Goal: Information Seeking & Learning: Understand process/instructions

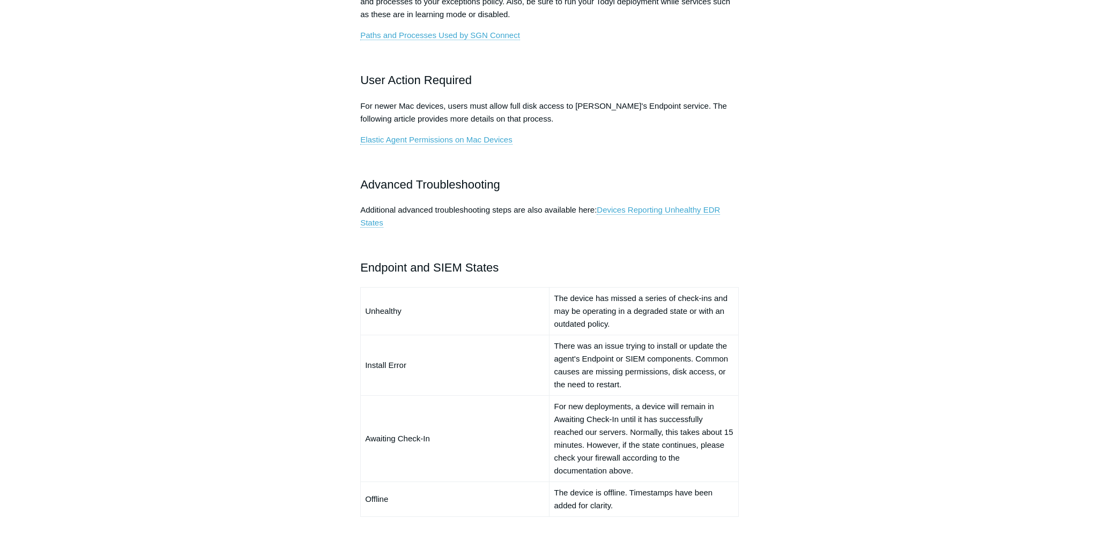
scroll to position [590, 0]
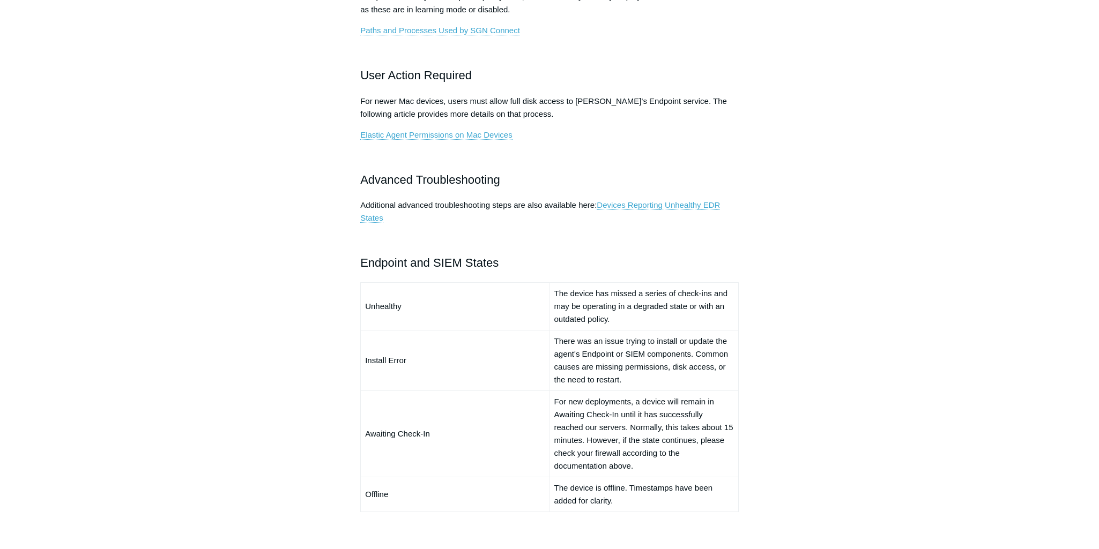
click at [777, 412] on div "Articles in this section Devices Reporting Unhealthy EDR States EDR & NGAV Unhe…" at bounding box center [550, 214] width 622 height 1415
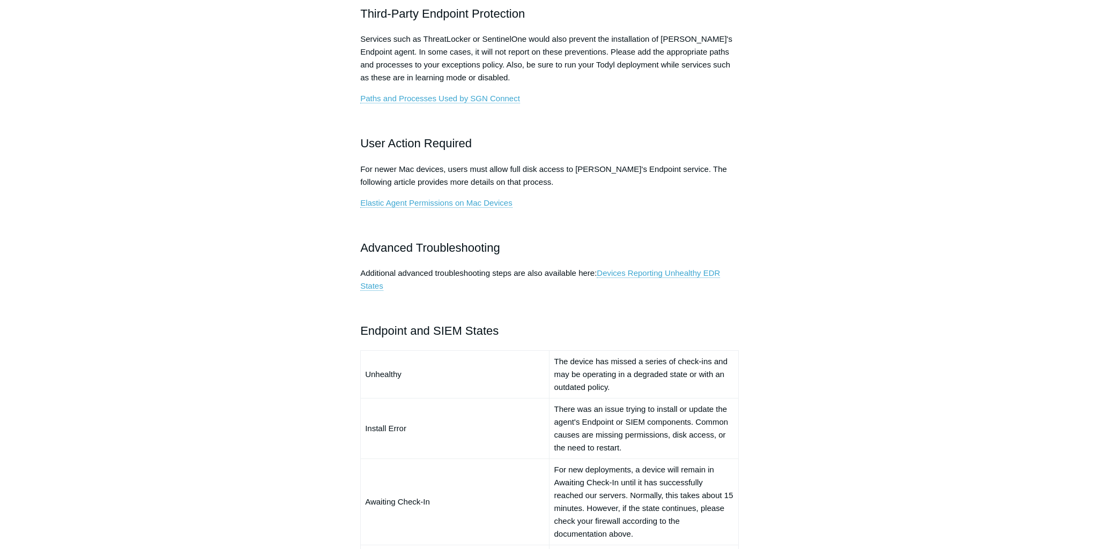
scroll to position [536, 0]
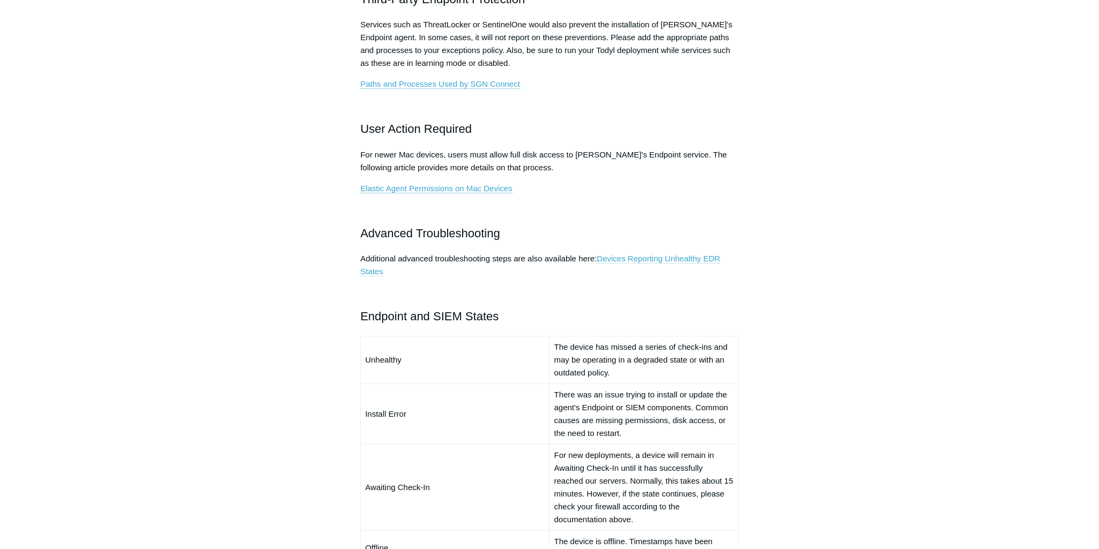
click at [644, 258] on link "Devices Reporting Unhealthy EDR States" at bounding box center [540, 265] width 360 height 23
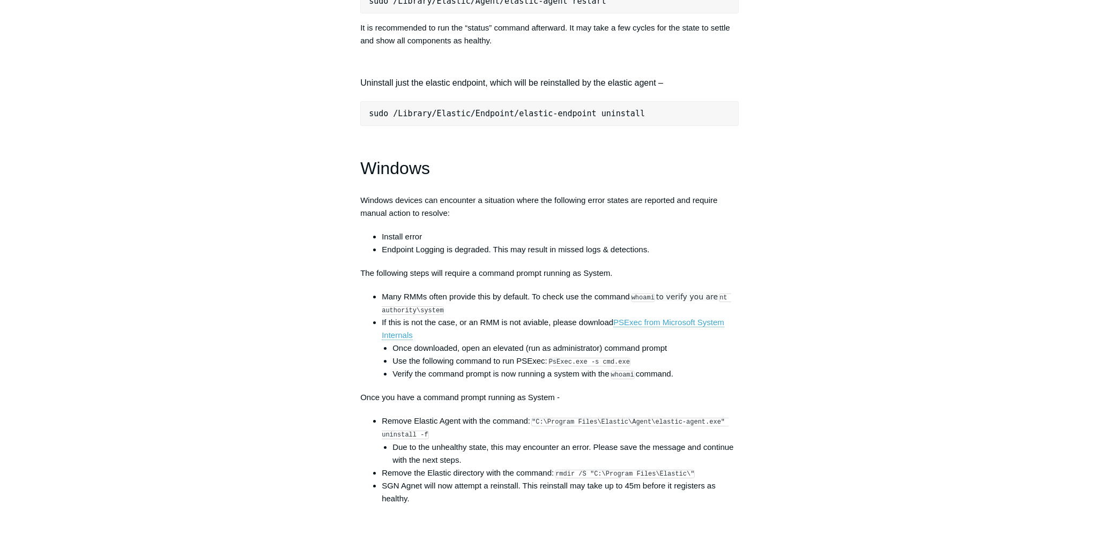
scroll to position [1394, 0]
drag, startPoint x: 422, startPoint y: 444, endPoint x: 535, endPoint y: 428, distance: 113.7
click at [535, 428] on code ""C:\Program Files\Elastic\Agent\elastic-agent.exe" uninstall -f" at bounding box center [555, 427] width 347 height 21
copy code ""C:\Program Files\Elastic\Agent\elastic-agent.exe" uninstall -"
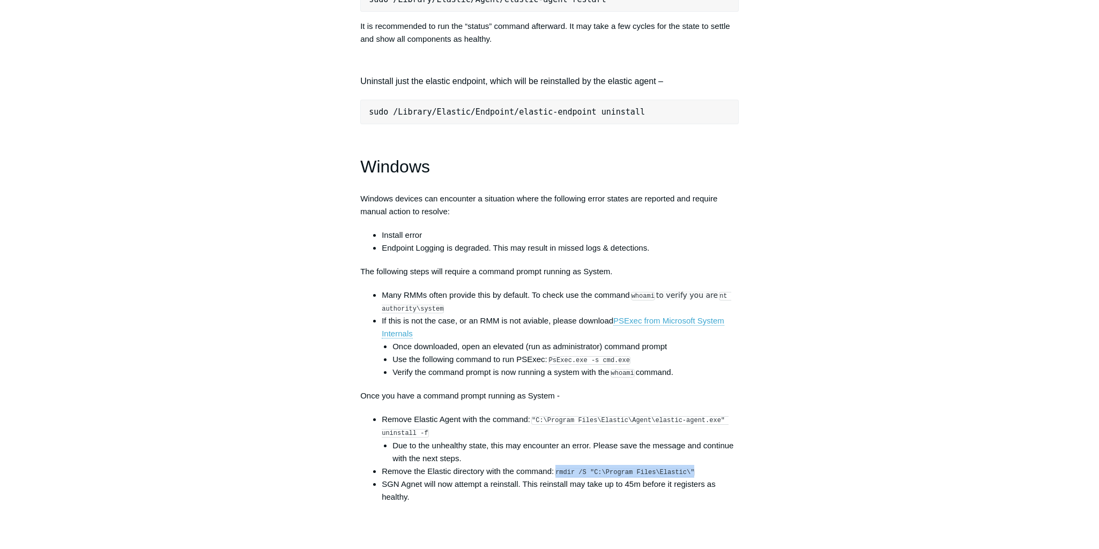
drag, startPoint x: 685, startPoint y: 482, endPoint x: 556, endPoint y: 481, distance: 128.1
click at [556, 478] on li "Remove the Elastic directory with the command: rmdir /S "C:\Program Files\Elast…" at bounding box center [560, 471] width 357 height 13
copy code "rmdir /S "C:\Program Files\Elastic\""
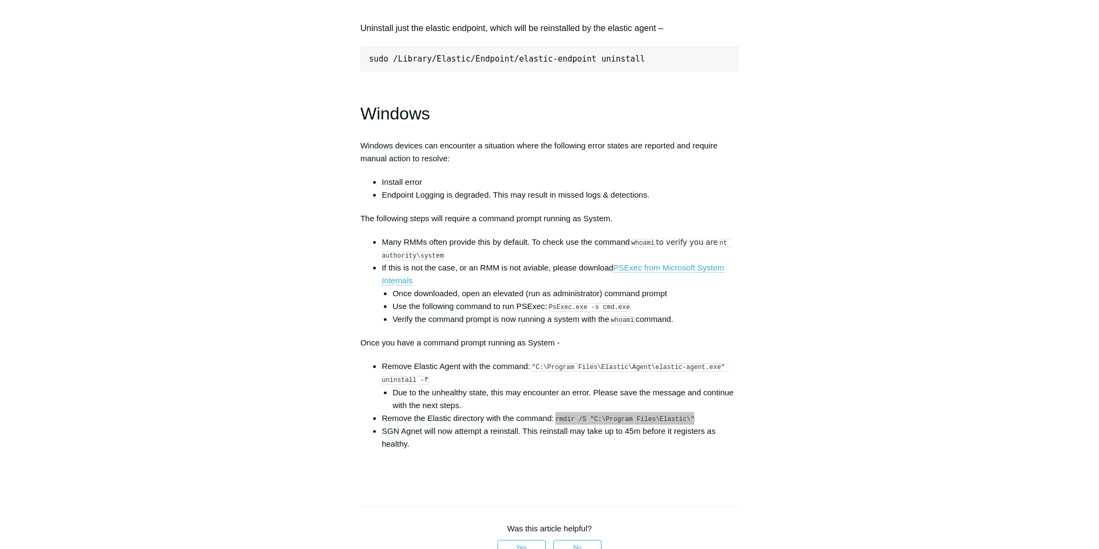
scroll to position [1447, 0]
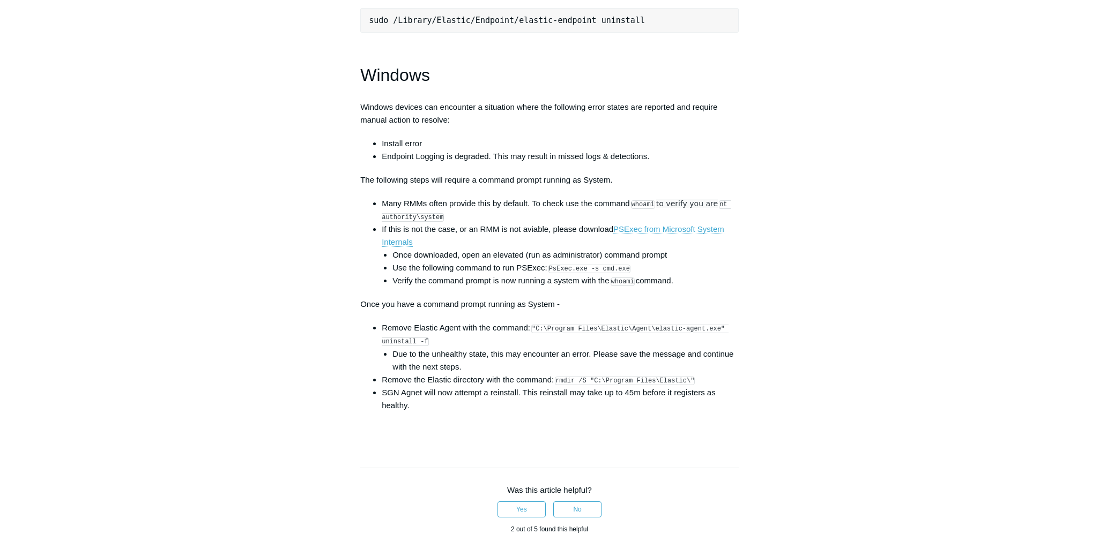
scroll to position [1608, 0]
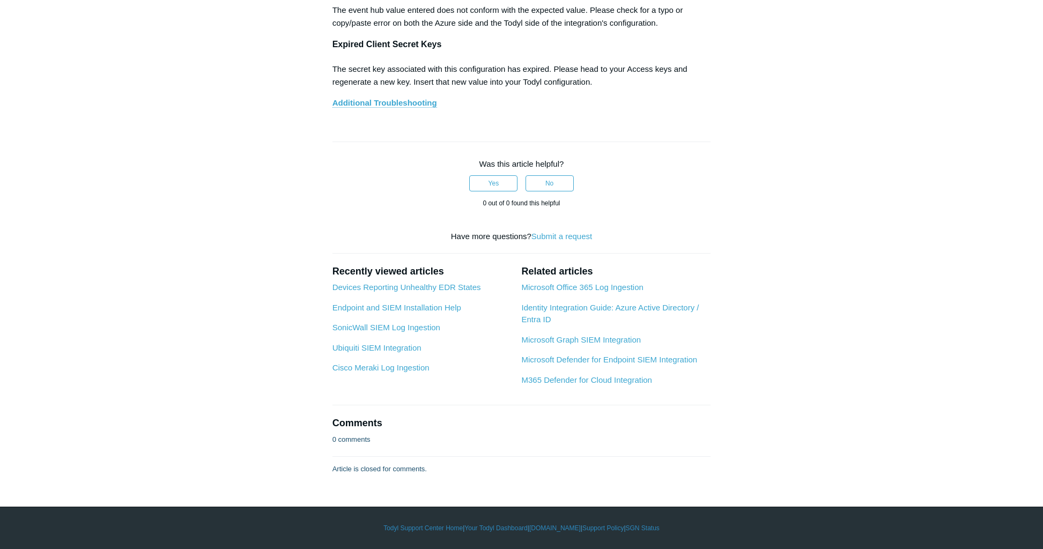
scroll to position [7178, 0]
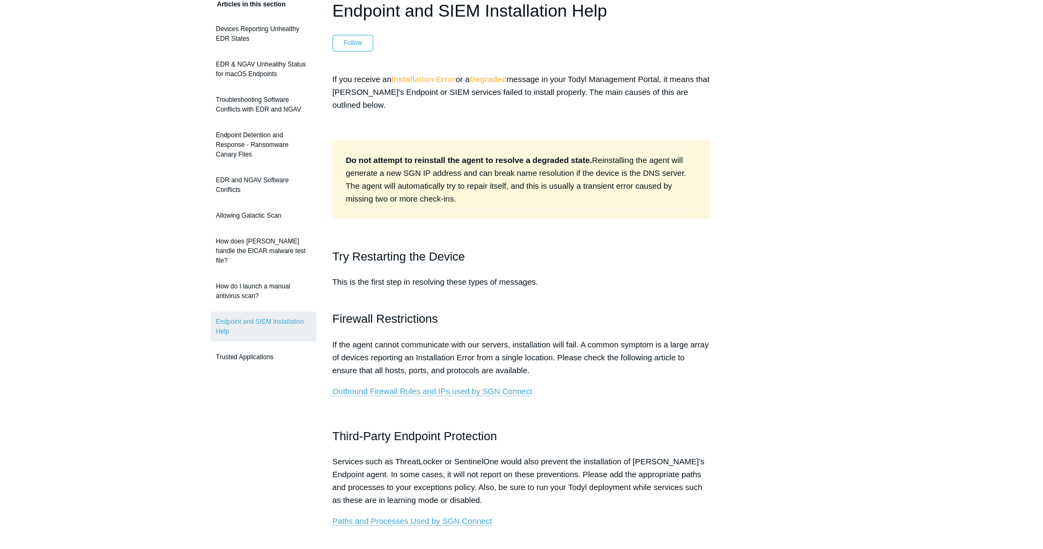
scroll to position [107, 0]
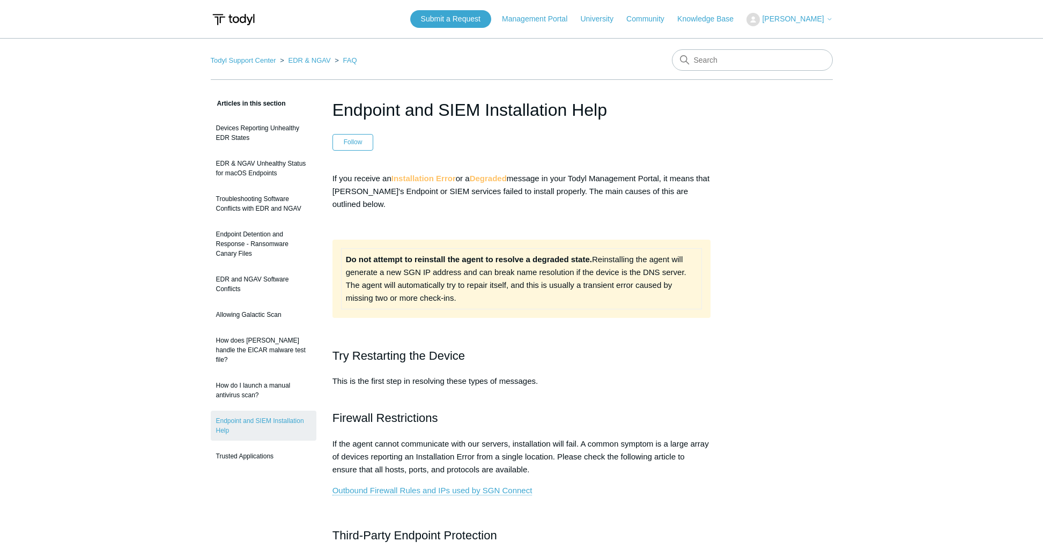
scroll to position [107, 0]
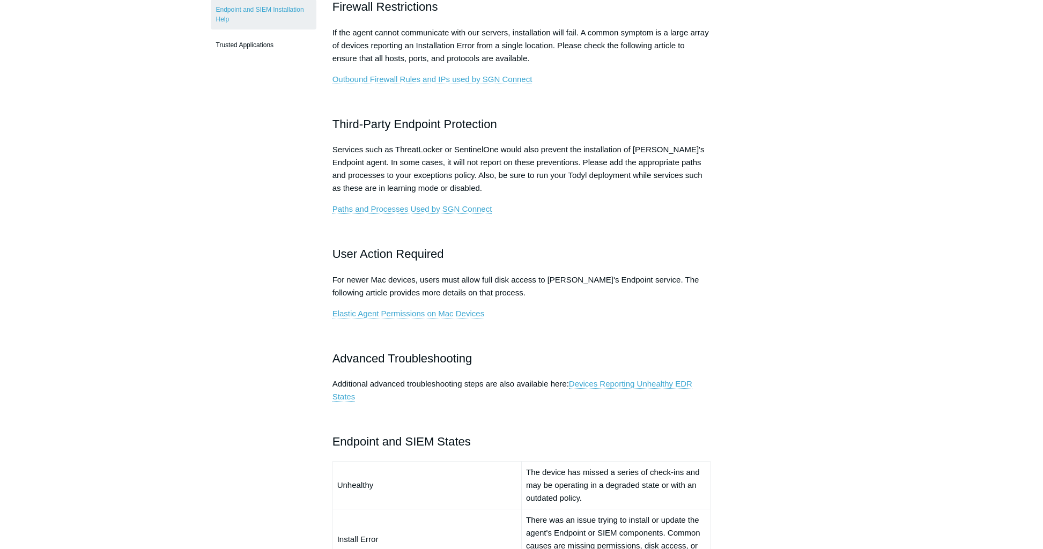
scroll to position [429, 0]
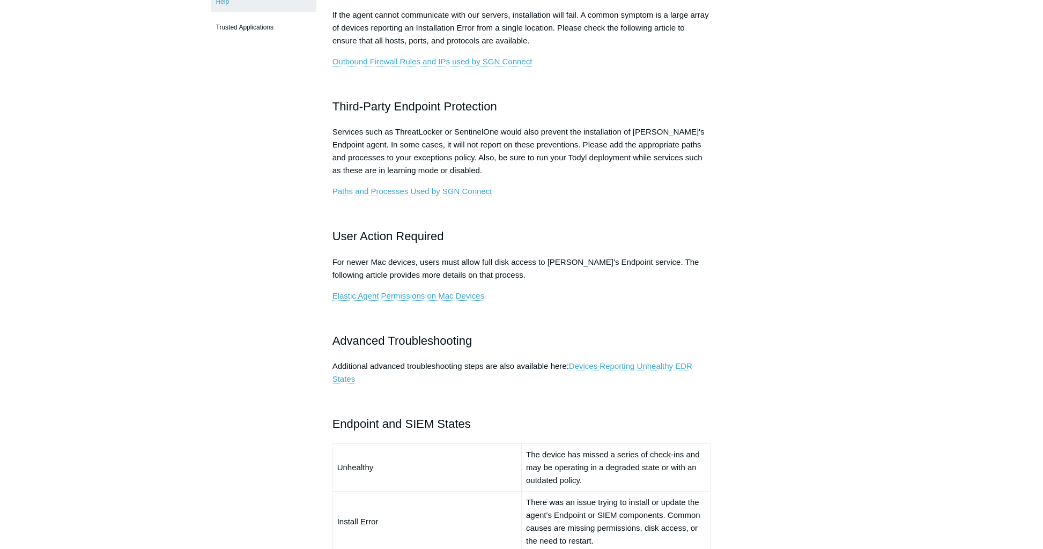
click at [624, 366] on link "Devices Reporting Unhealthy EDR States" at bounding box center [512, 372] width 360 height 23
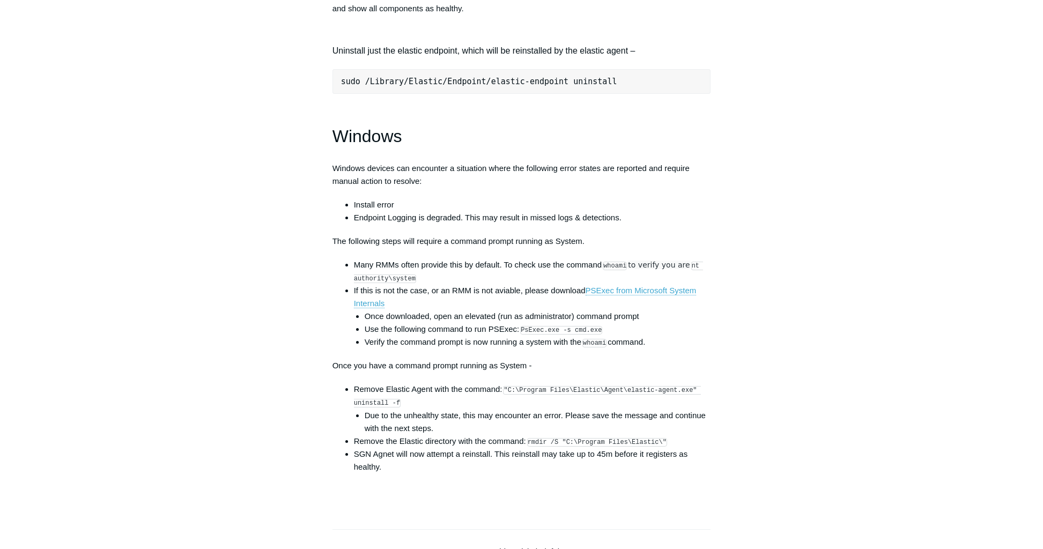
scroll to position [1447, 0]
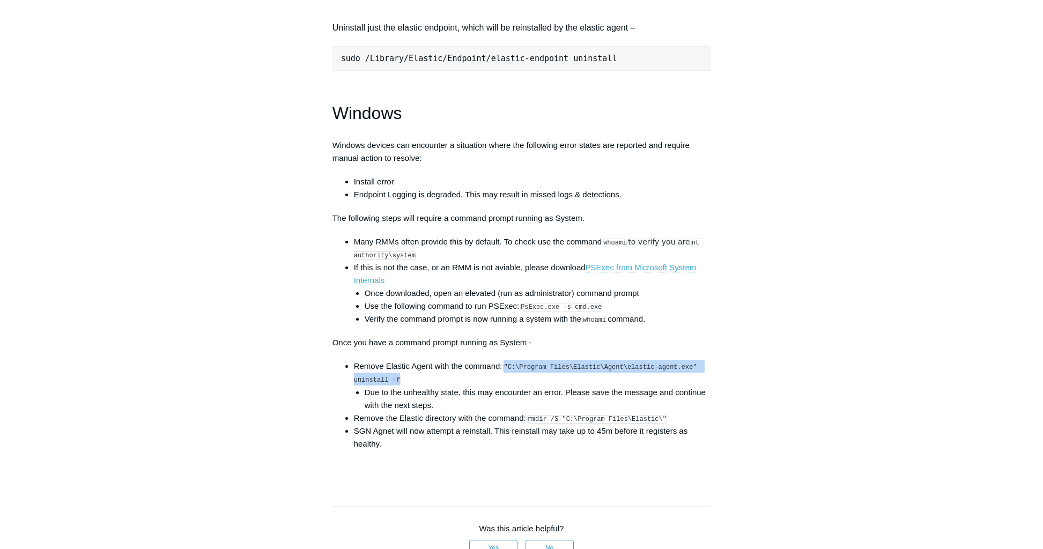
drag, startPoint x: 395, startPoint y: 388, endPoint x: 506, endPoint y: 377, distance: 111.5
click at [506, 377] on code ""C:\Program Files\Elastic\Agent\elastic-agent.exe" uninstall -f" at bounding box center [527, 373] width 347 height 21
copy code ""C:\Program Files\Elastic\Agent\elastic-agent.exe" uninstall -f"
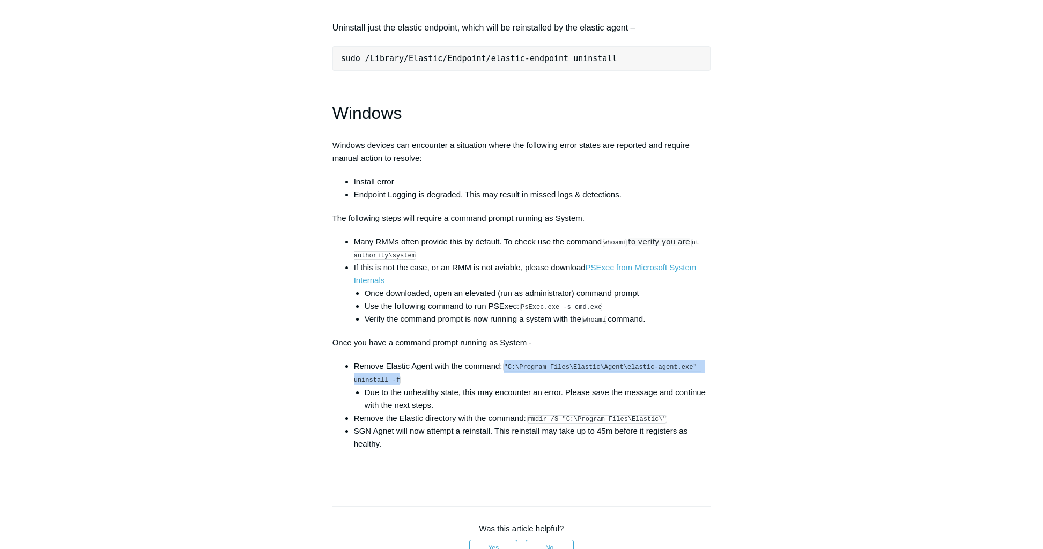
click at [634, 278] on link "PSExec from Microsoft System Internals" at bounding box center [525, 274] width 343 height 23
click at [661, 117] on h1 "Windows" at bounding box center [521, 113] width 378 height 27
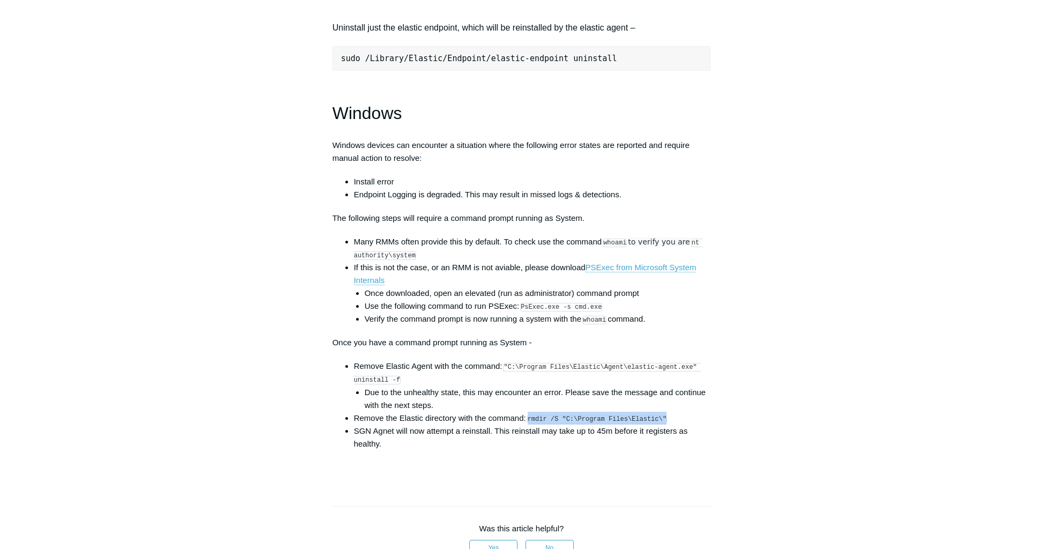
drag, startPoint x: 656, startPoint y: 427, endPoint x: 531, endPoint y: 432, distance: 125.5
click at [531, 425] on li "Remove the Elastic directory with the command: rmdir /S "C:\Program Files\Elast…" at bounding box center [532, 418] width 357 height 13
copy code "rmdir /S "C:\Program Files\Elastic\""
drag, startPoint x: 657, startPoint y: 428, endPoint x: 531, endPoint y: 430, distance: 126.5
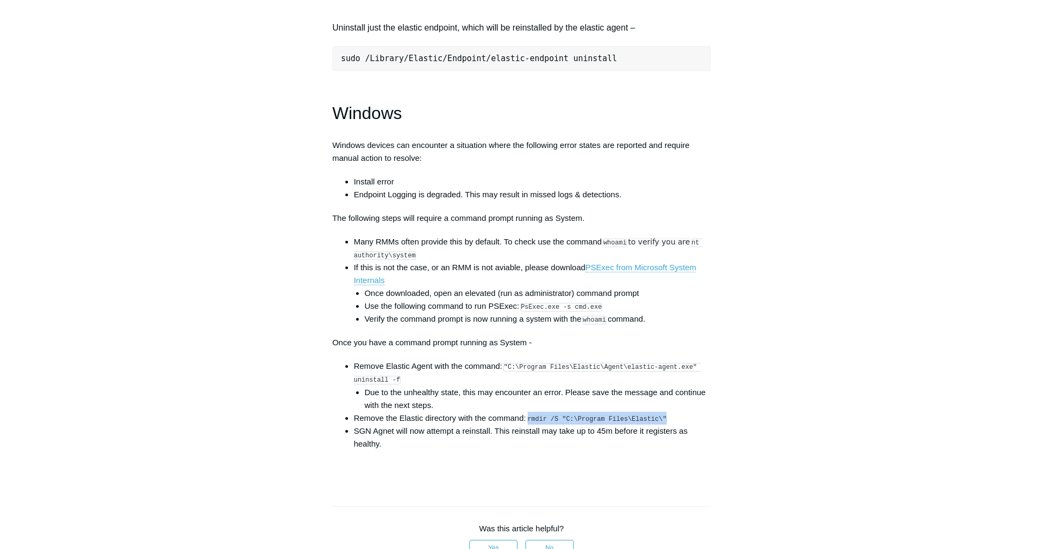
click at [531, 425] on li "Remove the Elastic directory with the command: rmdir /S "C:\Program Files\Elast…" at bounding box center [532, 418] width 357 height 13
copy code "rmdir /S "C:\Program Files\Elastic\""
click at [601, 423] on code "rmdir /S "C:\Program Files\Elastic\"" at bounding box center [597, 419] width 140 height 9
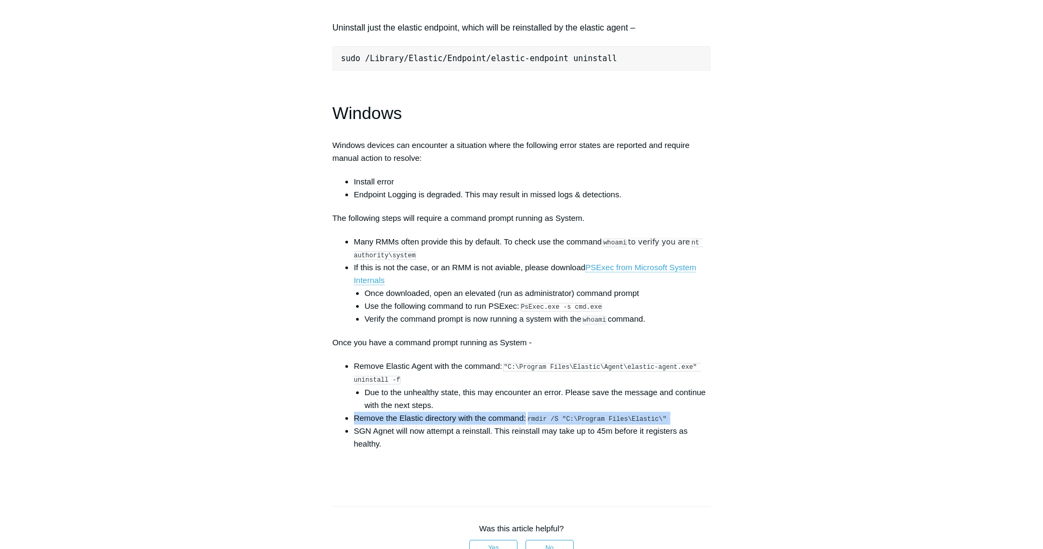
click at [601, 423] on code "rmdir /S "C:\Program Files\Elastic\"" at bounding box center [597, 419] width 140 height 9
drag, startPoint x: 657, startPoint y: 426, endPoint x: 531, endPoint y: 428, distance: 126.0
click at [531, 425] on li "Remove the Elastic directory with the command: rmdir /S "C:\Program Files\Elast…" at bounding box center [532, 418] width 357 height 13
copy code "rmdir /S "C:\Program Files\Elastic\""
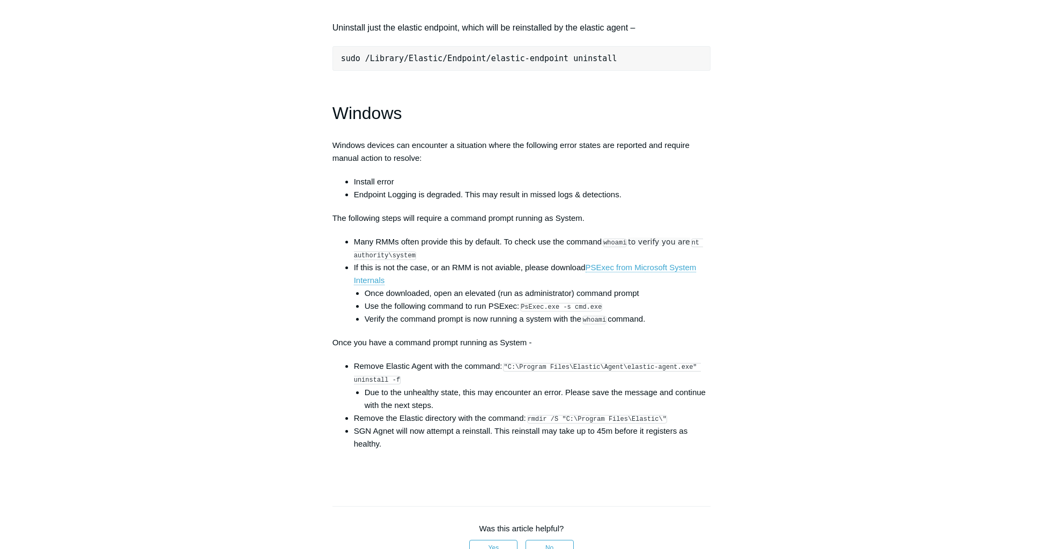
drag, startPoint x: 656, startPoint y: 426, endPoint x: 530, endPoint y: 425, distance: 126.0
click at [530, 423] on code "rmdir /S "C:\Program Files\Elastic\"" at bounding box center [597, 419] width 140 height 9
copy code "rmdir /S "C:\Program Files\Elastic\""
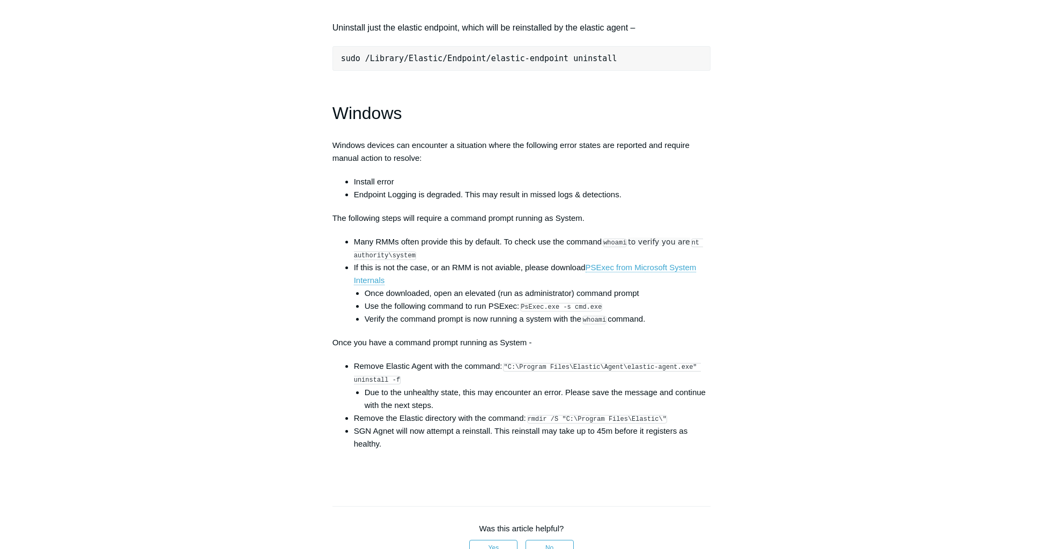
drag, startPoint x: 656, startPoint y: 501, endPoint x: 676, endPoint y: 500, distance: 19.9
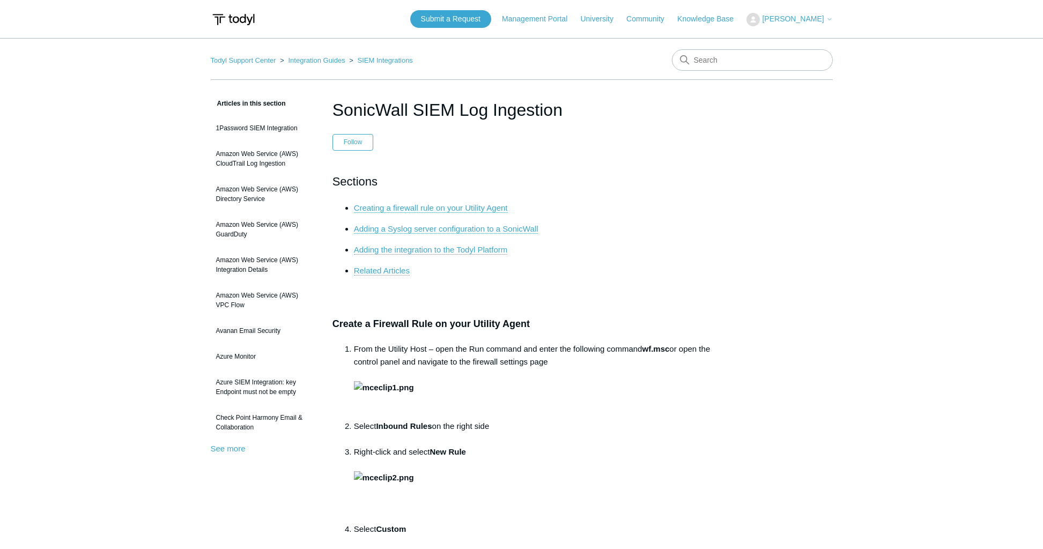
drag, startPoint x: 851, startPoint y: 371, endPoint x: 824, endPoint y: 349, distance: 34.3
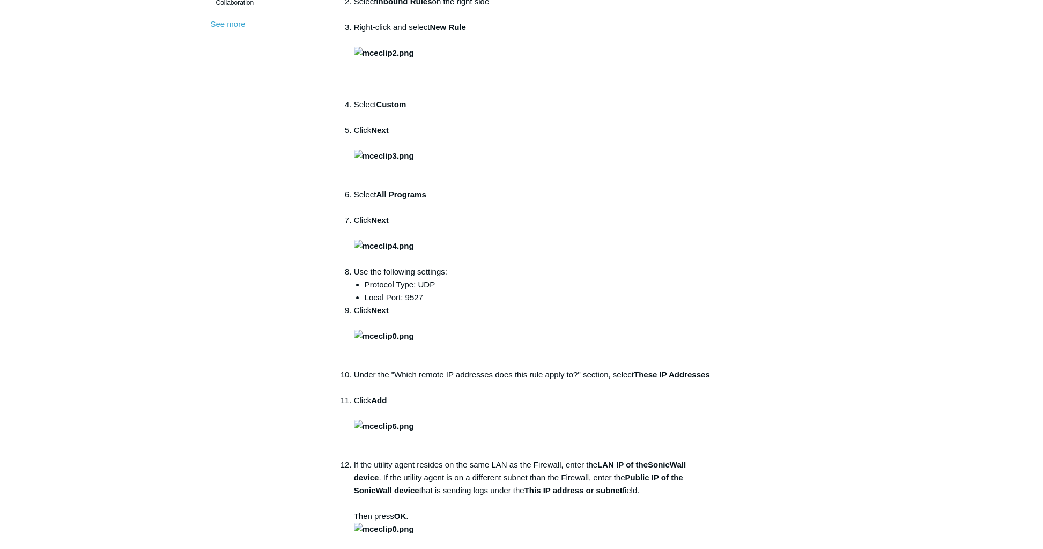
scroll to position [482, 0]
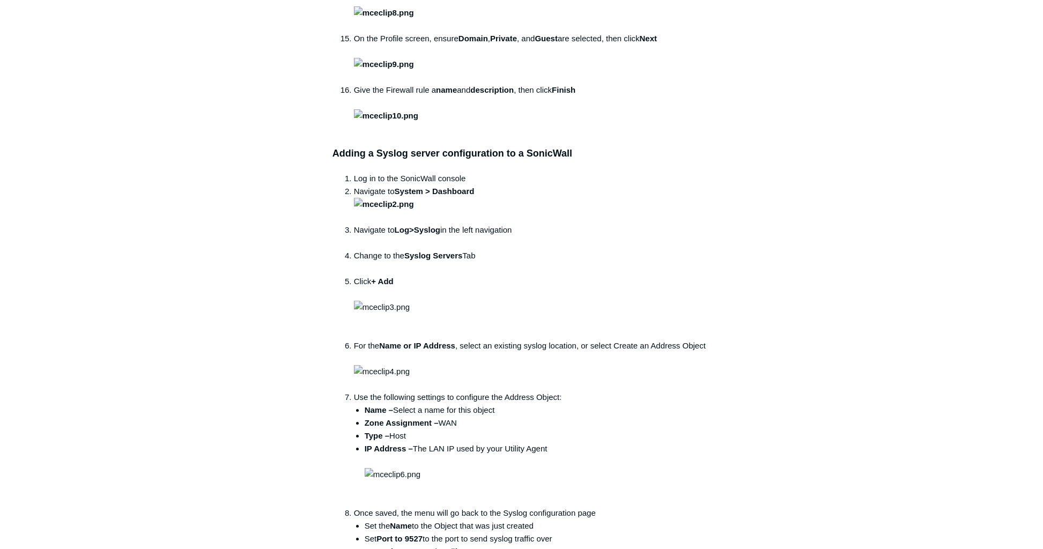
scroll to position [1018, 0]
click at [802, 315] on div "Articles in this section 1Password SIEM Integration Amazon Web Service (AWS) Cl…" at bounding box center [522, 334] width 622 height 2511
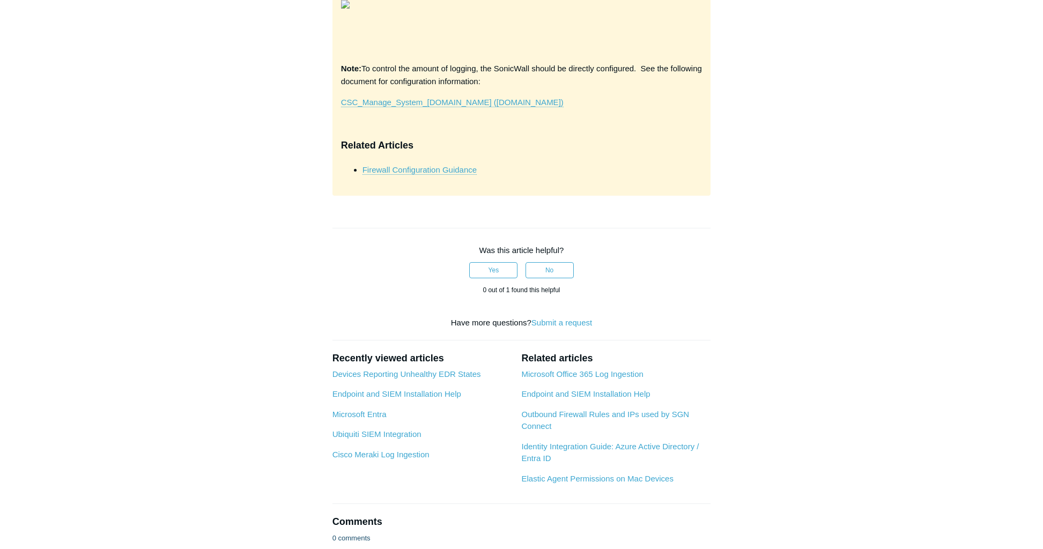
scroll to position [2037, 0]
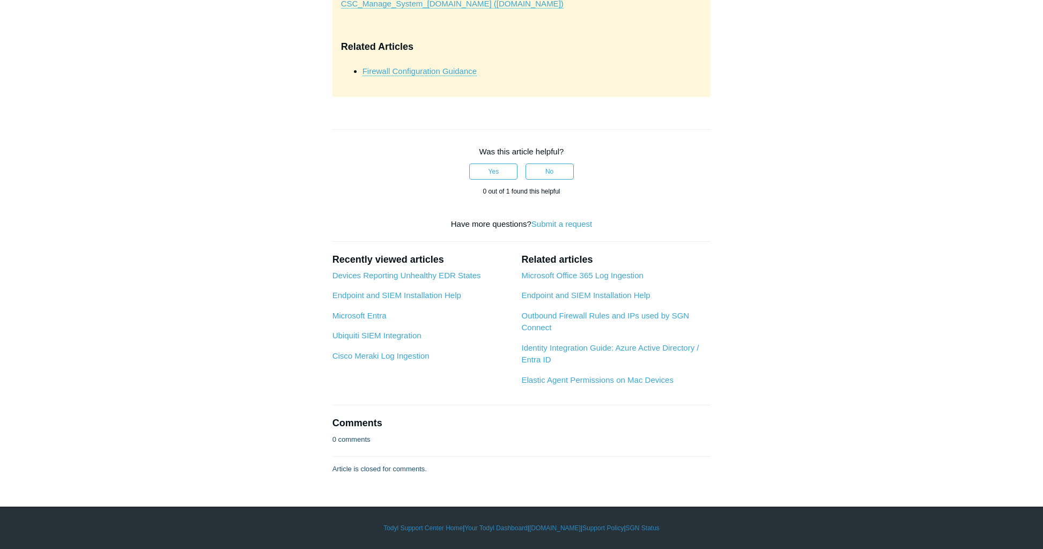
scroll to position [2841, 0]
drag, startPoint x: 909, startPoint y: 341, endPoint x: 884, endPoint y: 341, distance: 24.7
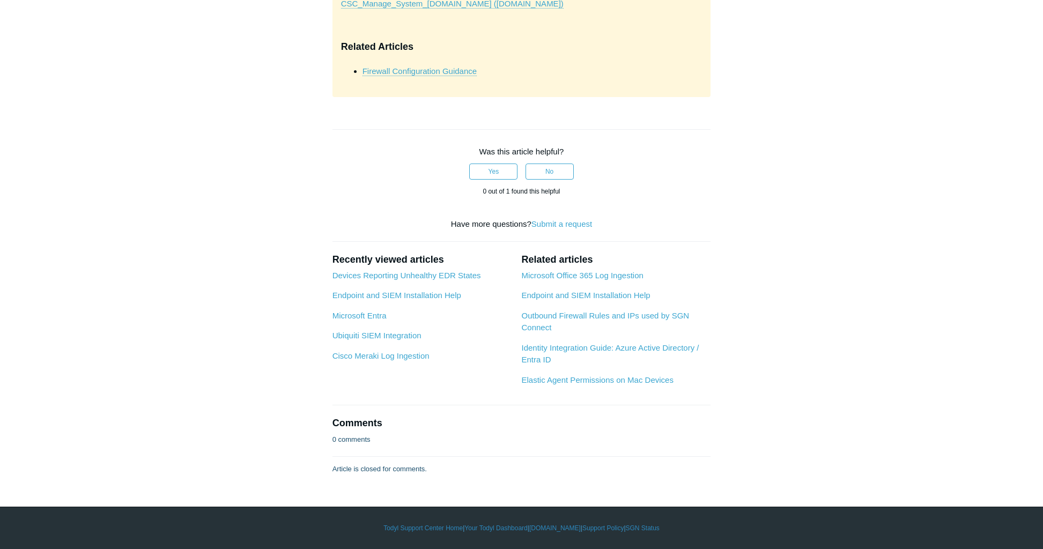
scroll to position [3591, 0]
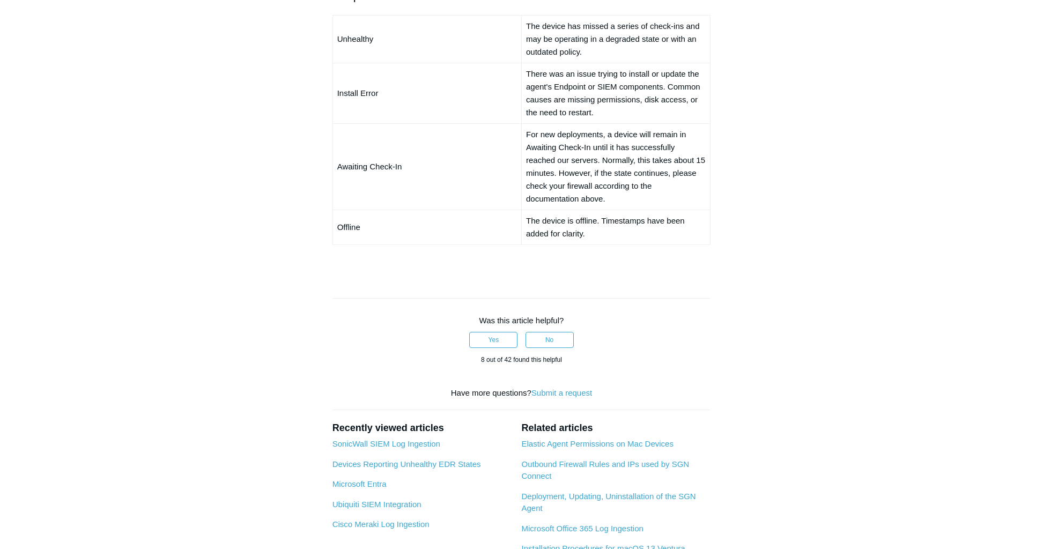
scroll to position [858, 0]
